Goal: Navigation & Orientation: Find specific page/section

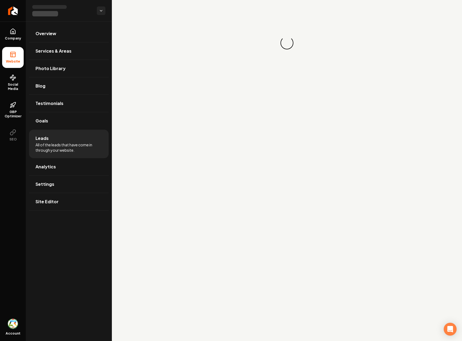
click at [80, 144] on span "All of the leads that have come in through your website." at bounding box center [68, 147] width 67 height 11
click at [48, 166] on span "Analytics" at bounding box center [45, 167] width 20 height 6
click at [50, 138] on link "Leads" at bounding box center [69, 138] width 80 height 17
click at [11, 80] on icon at bounding box center [13, 77] width 6 height 6
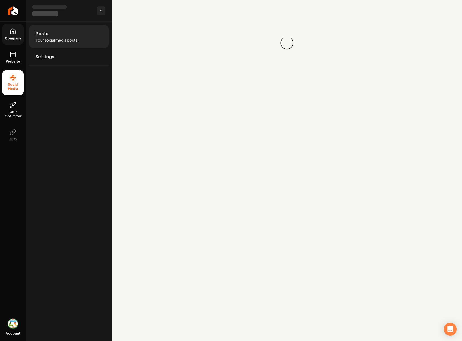
click at [16, 32] on link "Company" at bounding box center [13, 34] width 22 height 21
